Goal: Transaction & Acquisition: Register for event/course

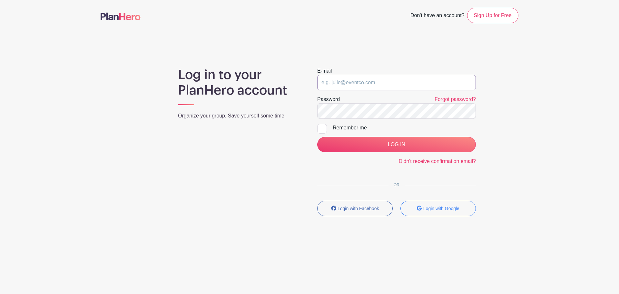
type input "[PERSON_NAME][EMAIL_ADDRESS][PERSON_NAME][DOMAIN_NAME]"
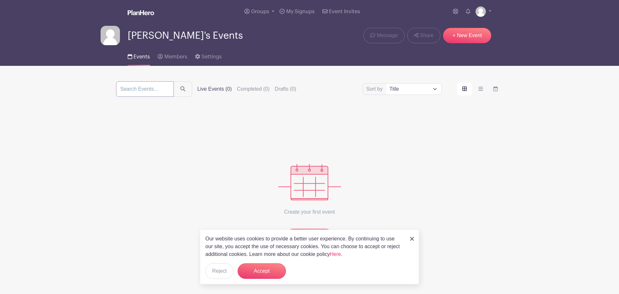
click at [158, 91] on input "search" at bounding box center [145, 88] width 58 height 15
click at [269, 271] on button "Accept" at bounding box center [262, 270] width 48 height 15
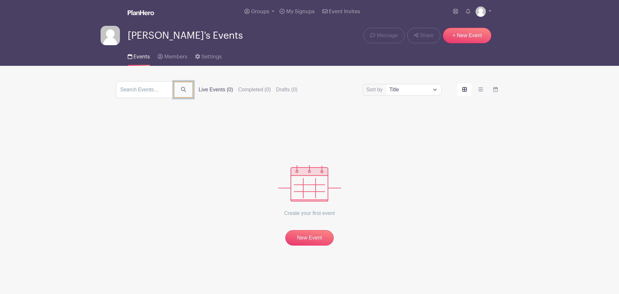
click at [184, 92] on button "submit" at bounding box center [183, 89] width 20 height 17
click at [273, 11] on link "Groups" at bounding box center [259, 11] width 35 height 23
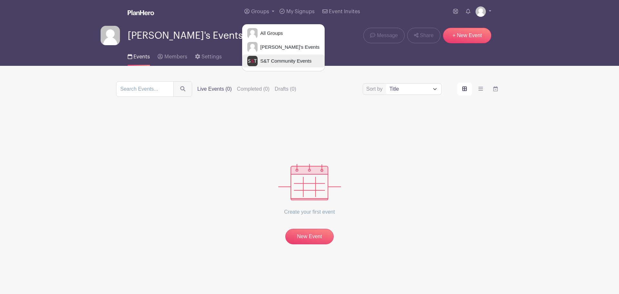
click at [272, 59] on span "S&T Community Events" at bounding box center [285, 60] width 54 height 7
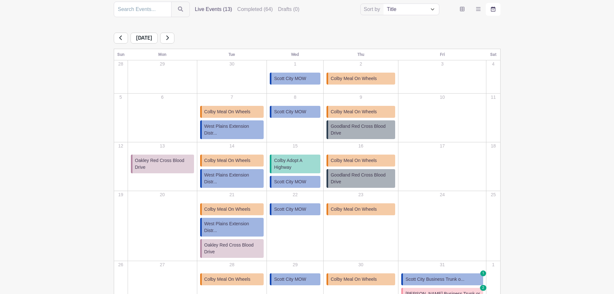
scroll to position [97, 0]
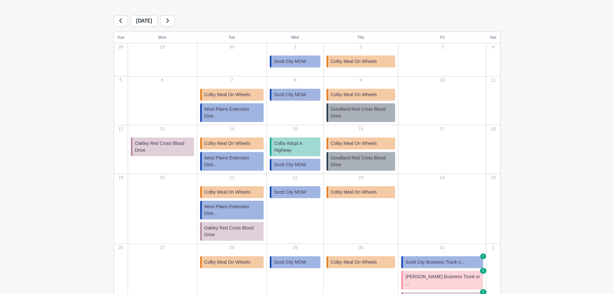
click at [124, 20] on link at bounding box center [121, 20] width 14 height 11
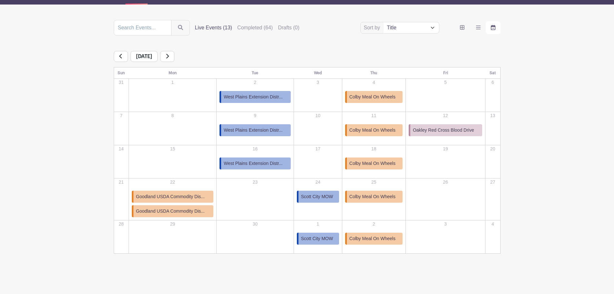
click at [174, 56] on link at bounding box center [167, 56] width 14 height 11
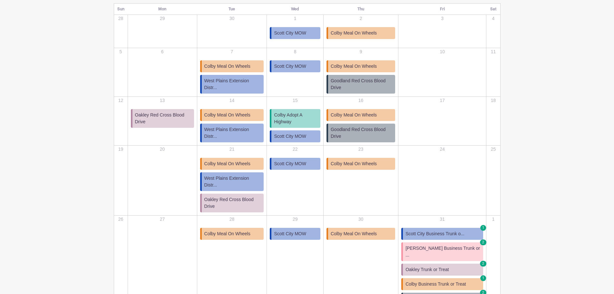
scroll to position [126, 0]
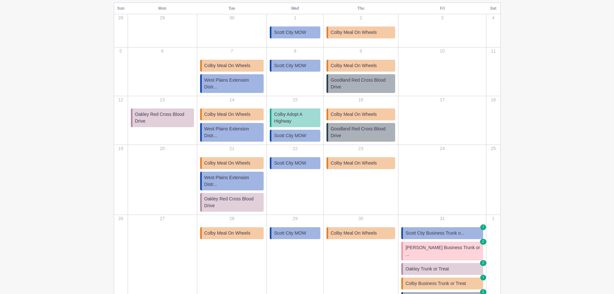
click at [298, 118] on span "Colby Adopt A Highway" at bounding box center [296, 118] width 44 height 14
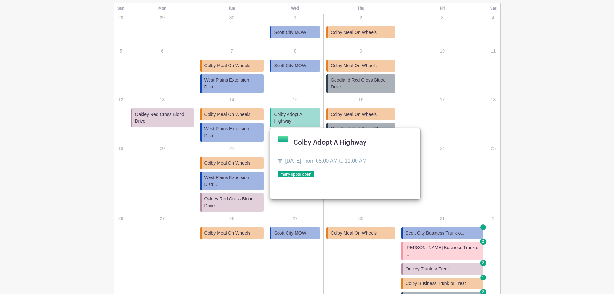
click at [546, 124] on main "Groups All Groups Amanda's Events S&T Community Events My Signups Event Invites…" at bounding box center [307, 110] width 614 height 473
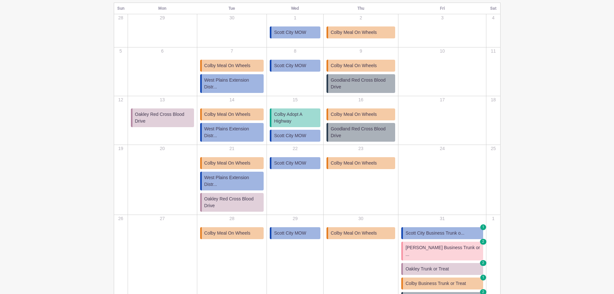
click at [310, 119] on span "Colby Adopt A Highway" at bounding box center [296, 118] width 44 height 14
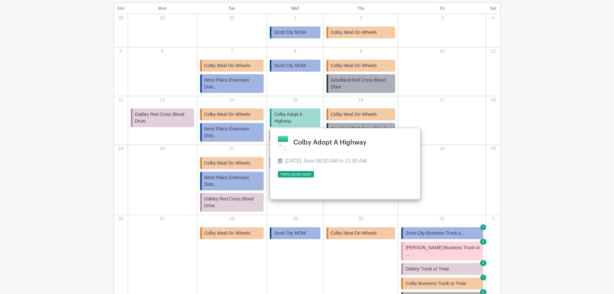
click at [278, 178] on link at bounding box center [278, 178] width 0 height 0
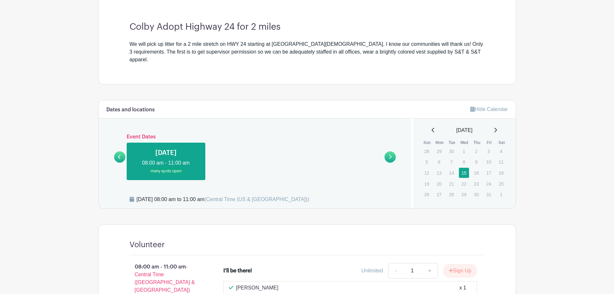
scroll to position [129, 0]
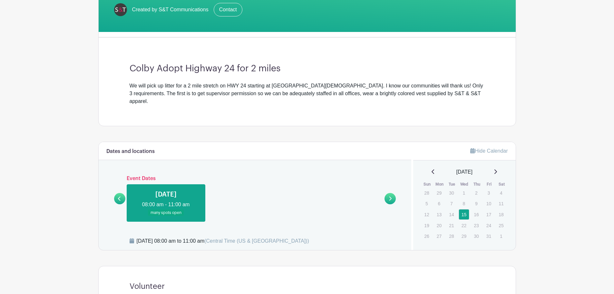
scroll to position [126, 0]
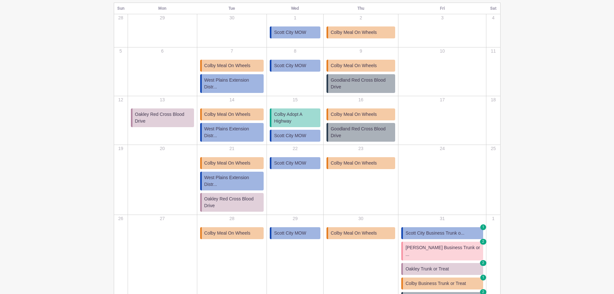
click at [243, 161] on span "Colby Meal On Wheels" at bounding box center [227, 163] width 46 height 7
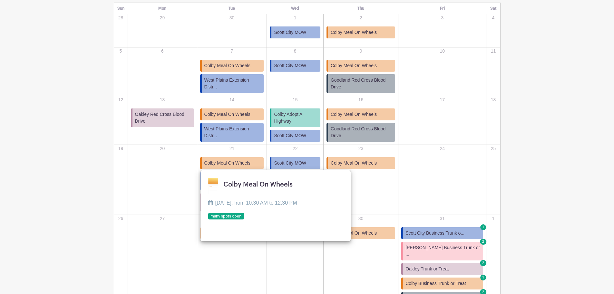
click at [208, 220] on link at bounding box center [208, 220] width 0 height 0
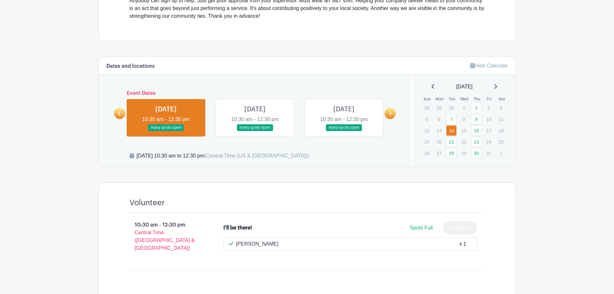
scroll to position [187, 0]
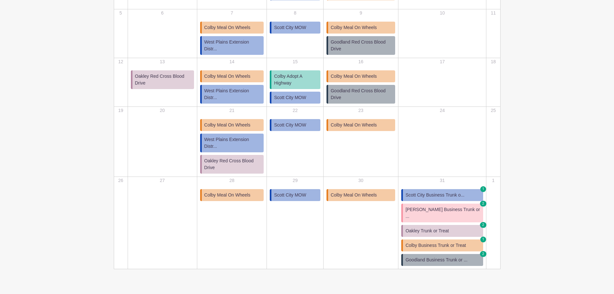
scroll to position [172, 0]
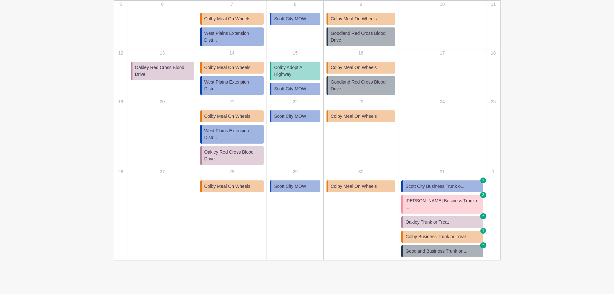
click at [457, 233] on span "Colby Business Trunk or Treat" at bounding box center [436, 236] width 61 height 7
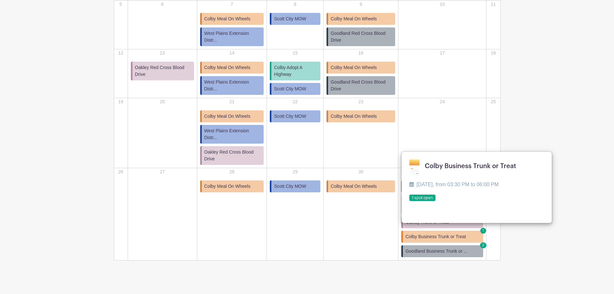
click at [409, 201] on link at bounding box center [409, 201] width 0 height 0
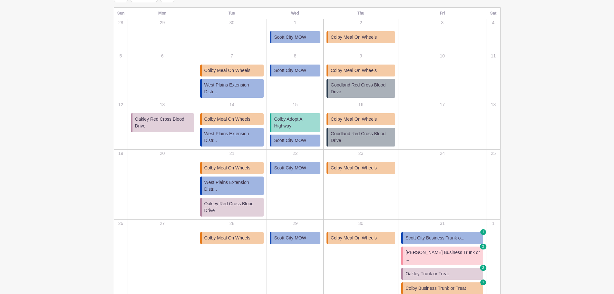
scroll to position [44, 0]
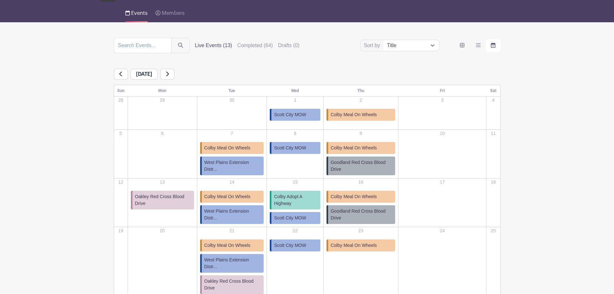
click at [169, 74] on icon at bounding box center [167, 73] width 3 height 5
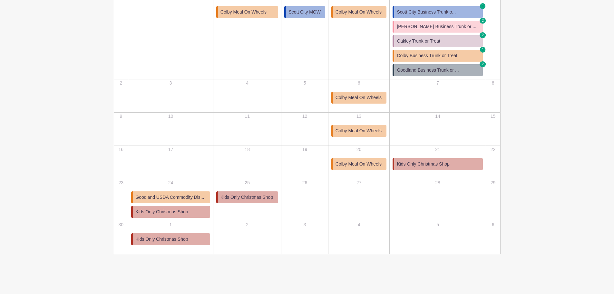
scroll to position [147, 0]
click at [243, 193] on span "Kids Only Christmas Shop" at bounding box center [247, 196] width 53 height 7
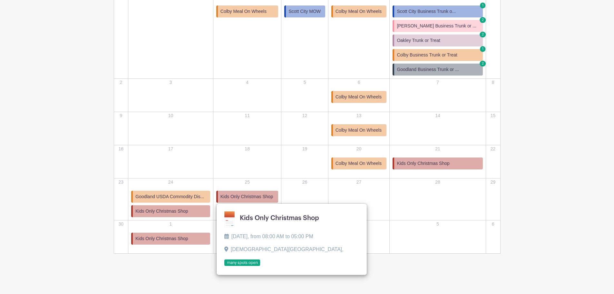
click at [71, 64] on main "Groups All Groups Amanda's Events S&T Community Events My Signups Event Invites…" at bounding box center [307, 73] width 614 height 440
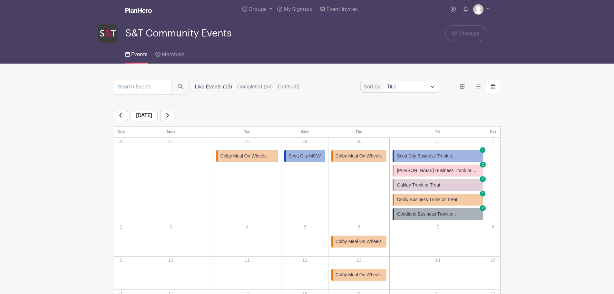
scroll to position [0, 0]
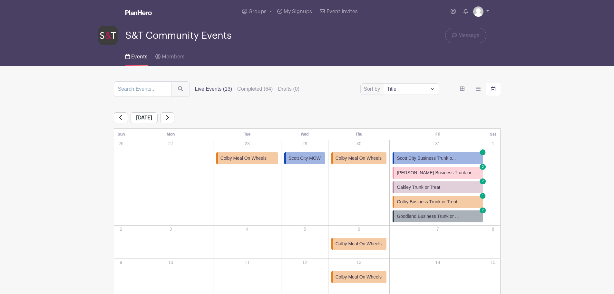
click at [169, 116] on icon at bounding box center [167, 117] width 3 height 5
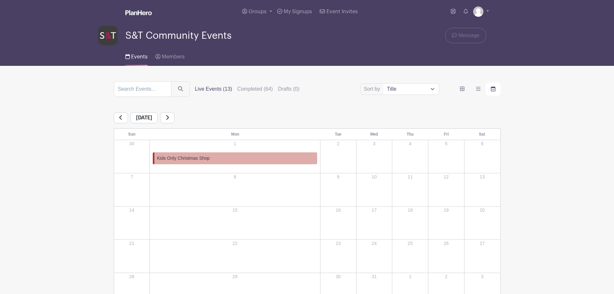
click at [123, 118] on link at bounding box center [121, 117] width 14 height 11
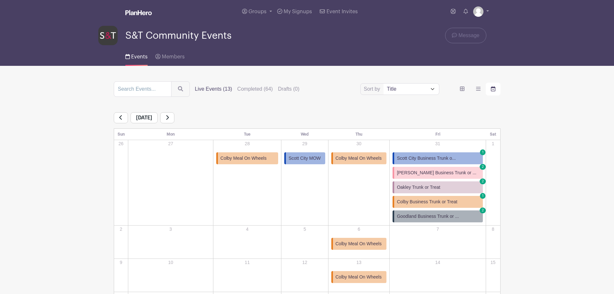
click at [123, 118] on link at bounding box center [121, 117] width 14 height 11
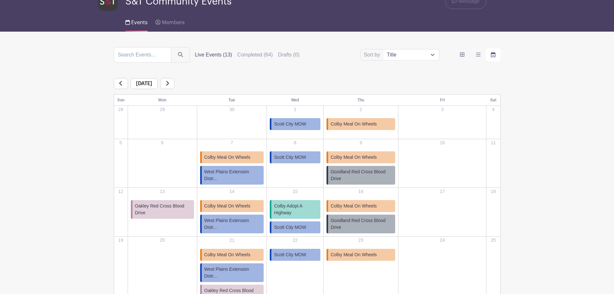
scroll to position [32, 0]
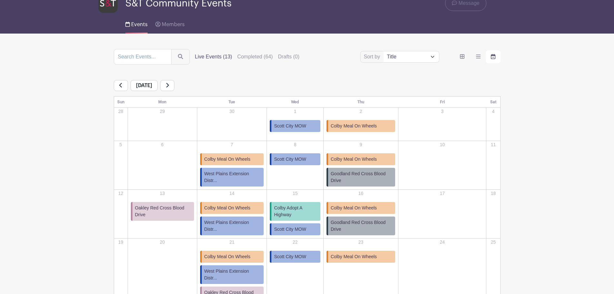
click at [169, 84] on icon at bounding box center [167, 85] width 3 height 5
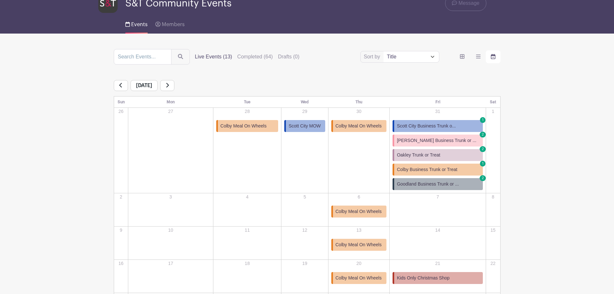
click at [121, 84] on icon at bounding box center [120, 85] width 3 height 5
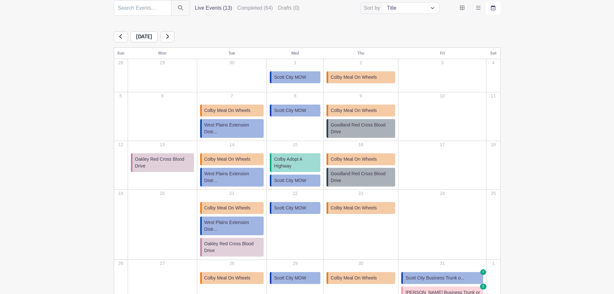
scroll to position [97, 0]
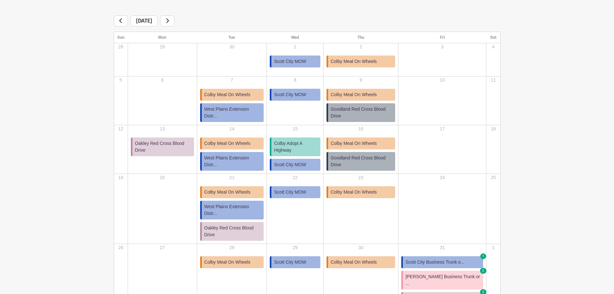
click at [172, 150] on span "Oakley Red Cross Blood Drive" at bounding box center [163, 147] width 56 height 14
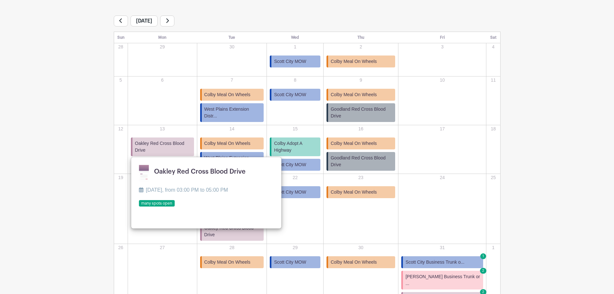
click at [139, 207] on link at bounding box center [139, 207] width 0 height 0
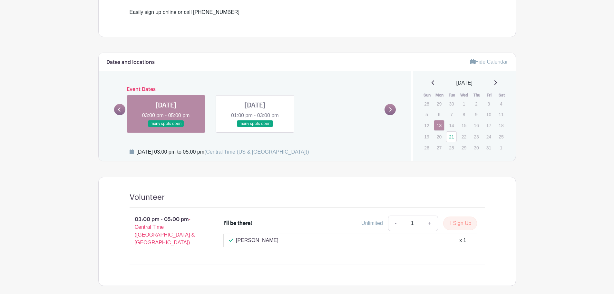
scroll to position [253, 0]
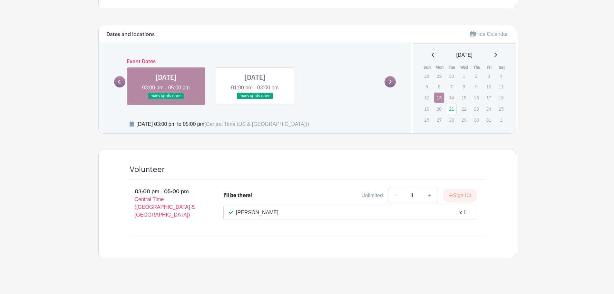
click at [255, 99] on link at bounding box center [255, 99] width 0 height 0
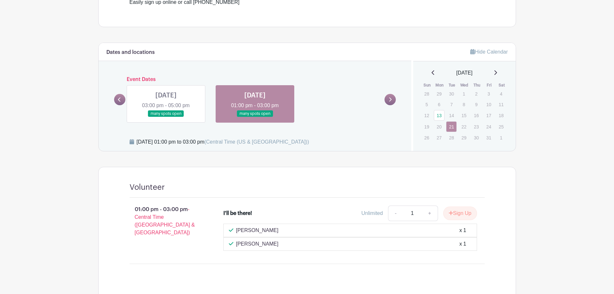
scroll to position [235, 0]
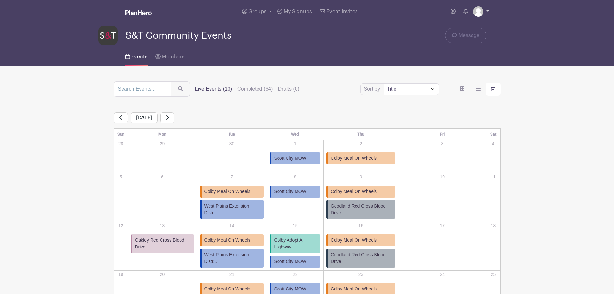
click at [486, 10] on link at bounding box center [481, 11] width 16 height 10
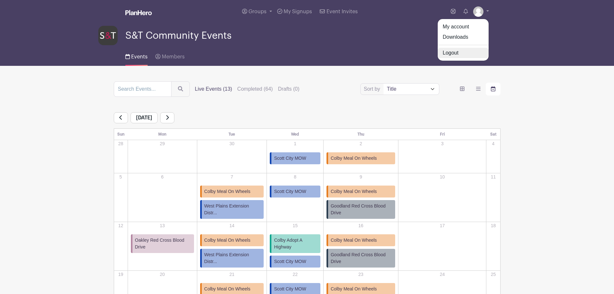
click at [449, 52] on link "Logout" at bounding box center [463, 53] width 51 height 10
